Goal: Task Accomplishment & Management: Manage account settings

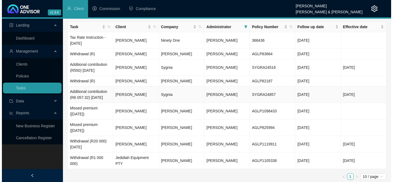
scroll to position [21, 0]
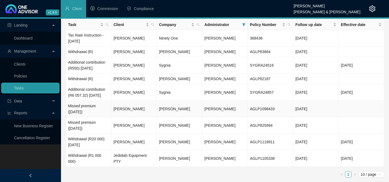
click at [83, 113] on td "Missed premium ([DATE])" at bounding box center [88, 109] width 45 height 16
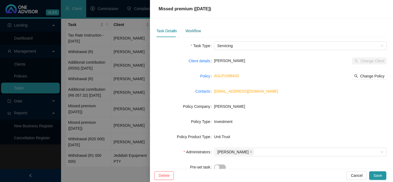
click at [186, 32] on div "Workflow" at bounding box center [192, 31] width 15 height 6
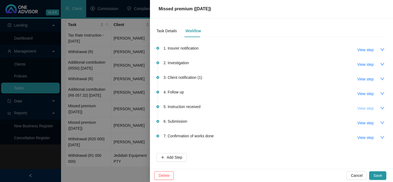
click at [362, 109] on span "View step" at bounding box center [366, 108] width 16 height 6
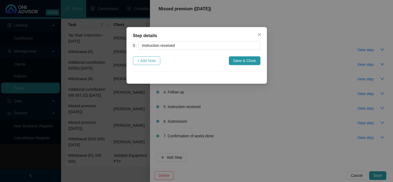
click at [146, 63] on span "+ Add Note" at bounding box center [146, 61] width 19 height 6
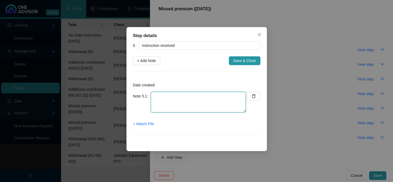
click at [162, 95] on textarea at bounding box center [198, 102] width 95 height 21
type textarea "[DATE] Client instructed to reinstate debit order only."
click at [151, 122] on span "+ Attach File" at bounding box center [143, 124] width 21 height 6
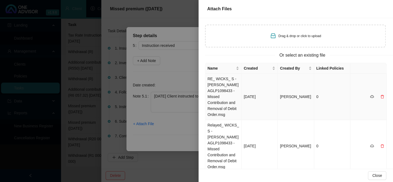
click at [218, 81] on td "RE_ WICKS_ S - [PERSON_NAME] AGLP1098433 - Missed Contribution and Removal of D…" at bounding box center [223, 97] width 36 height 46
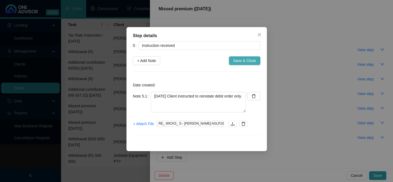
click at [247, 58] on span "Save & Close" at bounding box center [244, 61] width 23 height 6
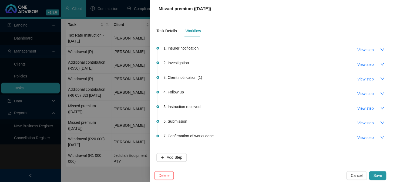
click at [264, 6] on div "Missed premium ([DATE])" at bounding box center [271, 9] width 230 height 6
click at [369, 122] on span "View step" at bounding box center [366, 123] width 16 height 6
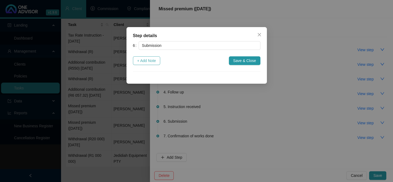
click at [151, 60] on span "+ Add Note" at bounding box center [146, 61] width 19 height 6
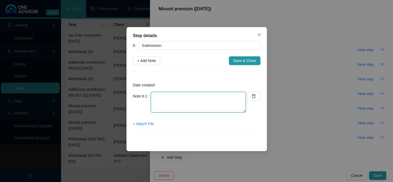
click at [168, 99] on textarea at bounding box center [198, 102] width 95 height 21
click at [243, 96] on textarea "[DATE] Submitted debit order instruction online." at bounding box center [198, 102] width 95 height 21
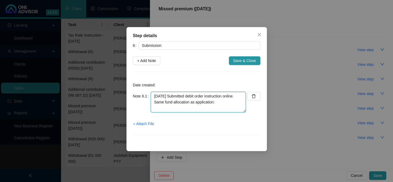
click at [223, 104] on textarea "[DATE] Submitted debit order instruction online. Same fund allocation as applic…" at bounding box center [198, 102] width 95 height 21
paste textarea "Peregrine Capital High Growth Retail Hedge Fund (Class A) 60.00% R 1 200.00 Sat…"
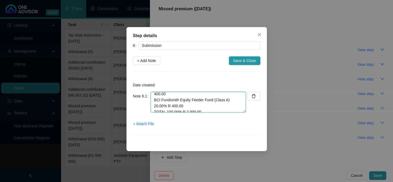
scroll to position [35, 0]
click at [162, 102] on textarea "[DATE] Submitted debit order instruction online. Same fund allocation as applic…" at bounding box center [198, 102] width 95 height 21
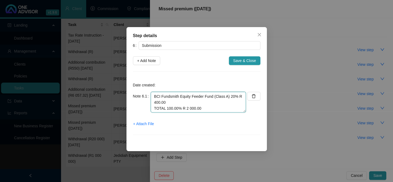
click at [172, 102] on textarea "[DATE] Submitted debit order instruction online. Same fund allocation as applic…" at bounding box center [198, 102] width 95 height 21
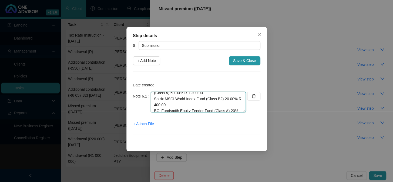
scroll to position [30, 0]
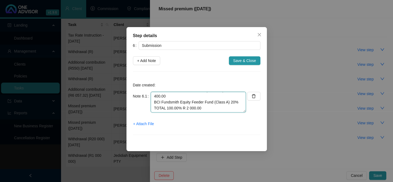
click at [170, 97] on textarea "[DATE] Submitted debit order instruction online. Same fund allocation as applic…" at bounding box center [198, 102] width 95 height 21
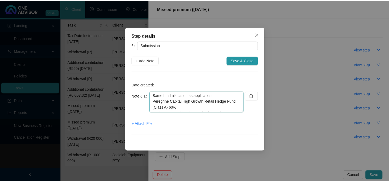
scroll to position [0, 0]
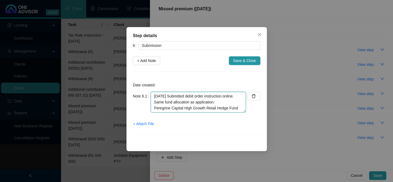
drag, startPoint x: 153, startPoint y: 96, endPoint x: 173, endPoint y: 95, distance: 19.5
click at [173, 95] on textarea "[DATE] Submitted debit order instruction online. Same fund allocation as applic…" at bounding box center [198, 102] width 95 height 21
type textarea "[DATE] Submitted debit order instruction online. Same fund allocation as applic…"
click at [143, 124] on span "+ Attach File" at bounding box center [143, 124] width 21 height 6
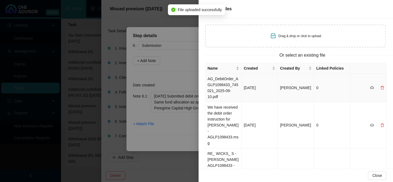
click at [221, 80] on td "AG_DebitOrder_AGLP1098433_745021_2025-09-10.pdf" at bounding box center [223, 88] width 36 height 28
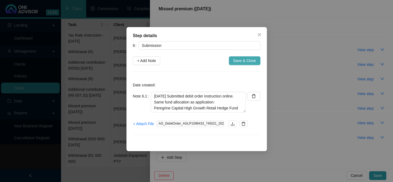
click at [247, 59] on span "Save & Close" at bounding box center [244, 61] width 23 height 6
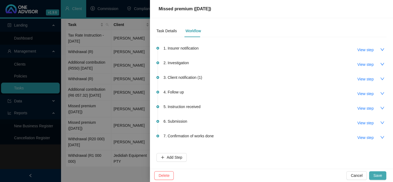
click at [380, 174] on span "Save" at bounding box center [377, 175] width 9 height 6
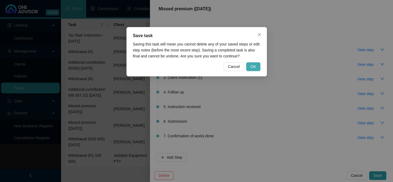
click at [253, 65] on span "OK" at bounding box center [253, 67] width 5 height 6
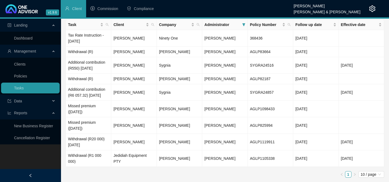
click at [179, 176] on ul "1 10 / page" at bounding box center [225, 174] width 319 height 6
